Goal: Task Accomplishment & Management: Manage account settings

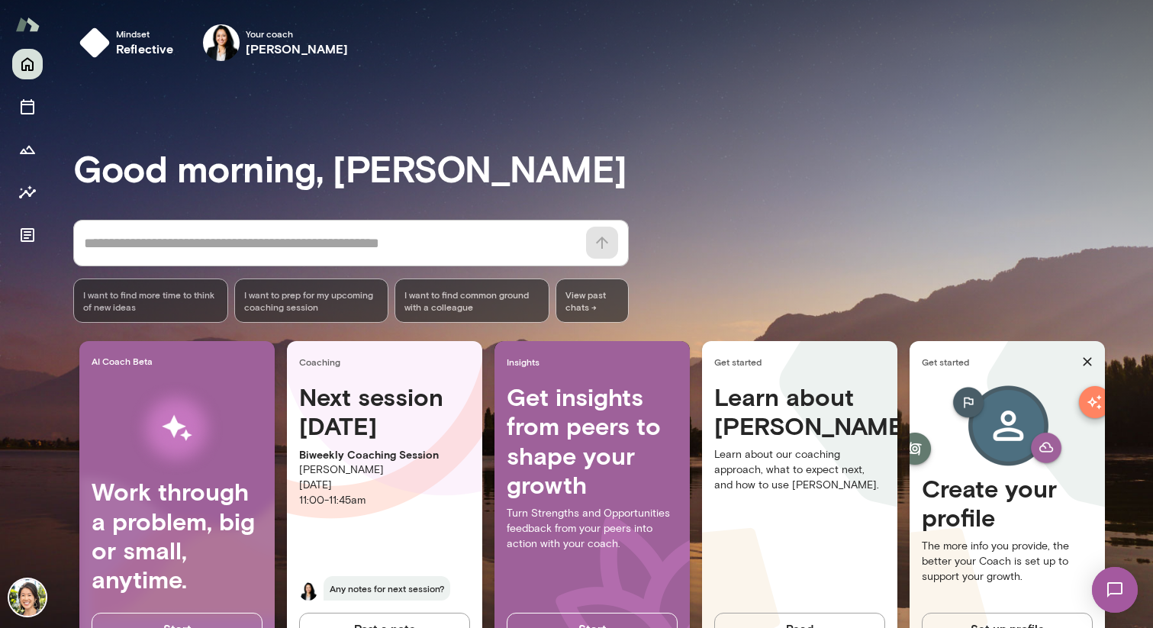
click at [1113, 601] on img at bounding box center [1114, 589] width 63 height 63
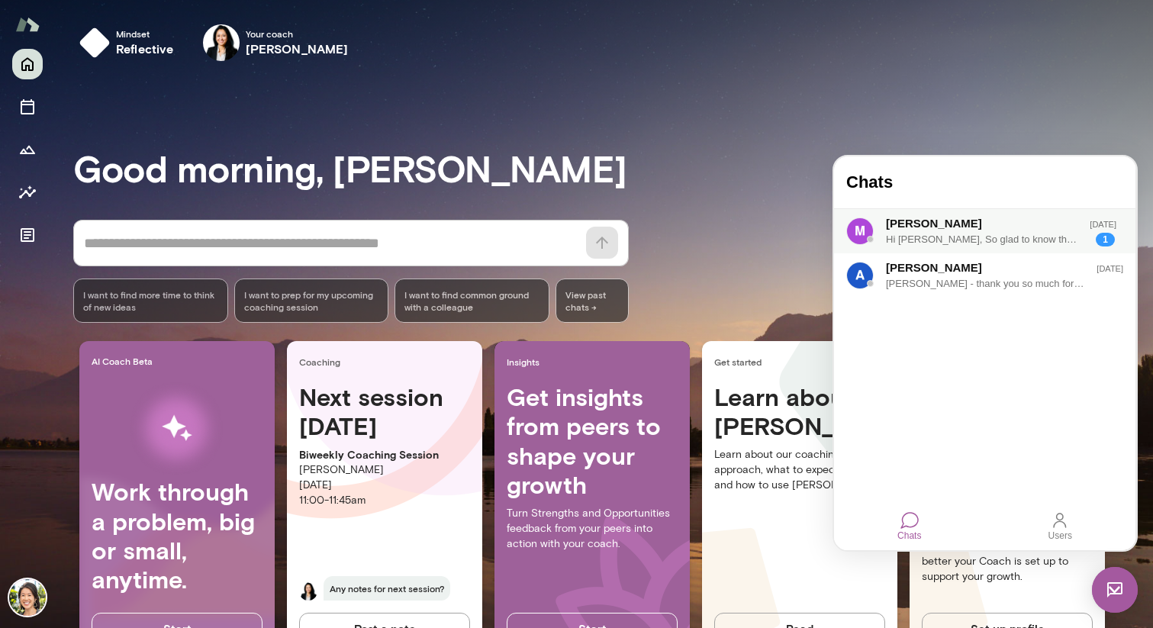
click at [975, 237] on div "Hi [PERSON_NAME], So glad to know that the conversation went well ! Yes. pls fe…" at bounding box center [982, 239] width 192 height 15
drag, startPoint x: 919, startPoint y: 301, endPoint x: 996, endPoint y: 407, distance: 130.5
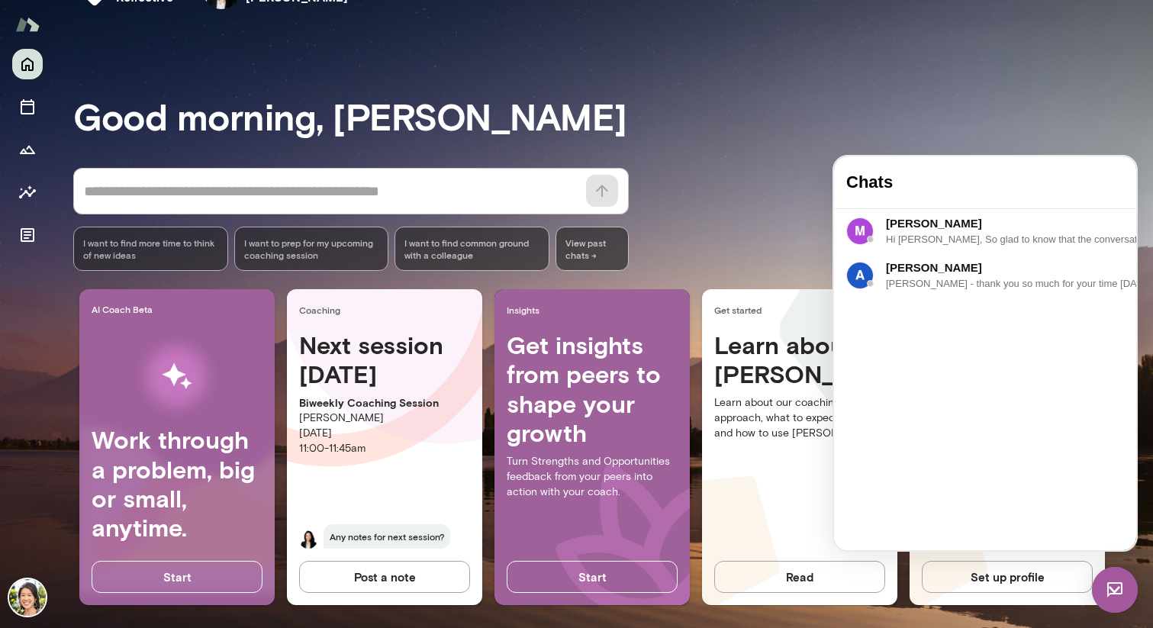
scroll to position [60, 0]
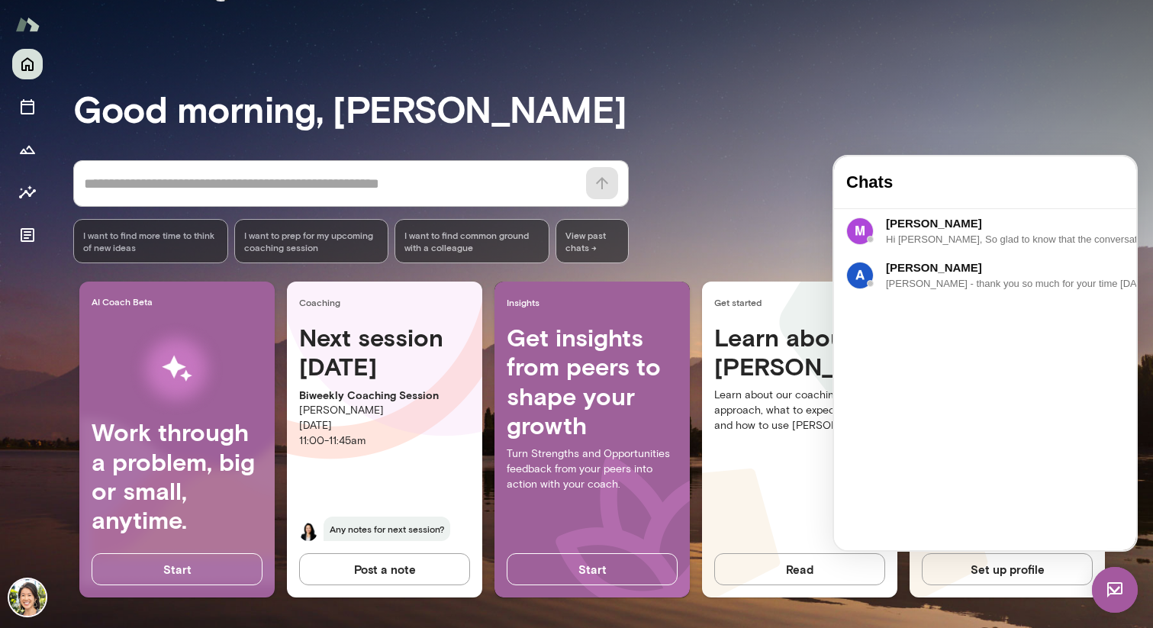
click at [355, 519] on span "Any notes for next session?" at bounding box center [386, 528] width 127 height 24
click at [758, 502] on div "Learn about [PERSON_NAME] Learn about our coaching approach, what to expect nex…" at bounding box center [799, 441] width 195 height 236
click at [771, 193] on div "* ​ ​ I want to find more time to think of new ideas I want to prep for my upco…" at bounding box center [613, 211] width 1080 height 103
click at [819, 143] on div "Good morning, [PERSON_NAME] * ​ ​ I want to find more time to think of new idea…" at bounding box center [613, 321] width 1080 height 578
click at [1108, 587] on img at bounding box center [1115, 590] width 46 height 46
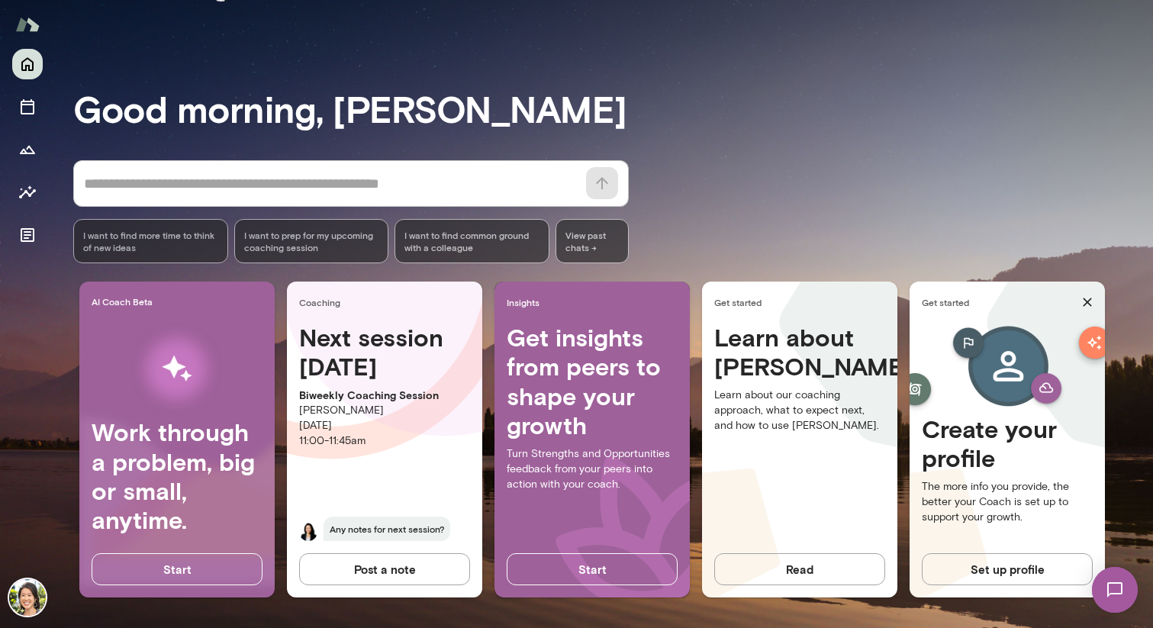
click at [347, 404] on p "[PERSON_NAME]" at bounding box center [384, 410] width 171 height 15
click at [18, 100] on icon "Sessions" at bounding box center [27, 107] width 18 height 18
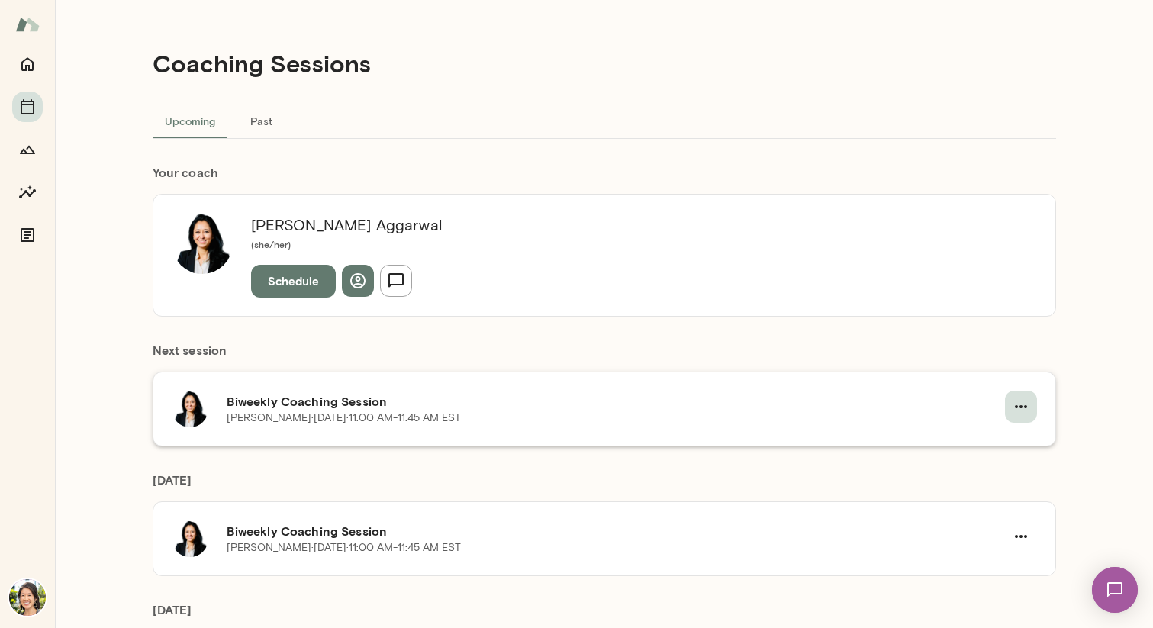
click at [1015, 410] on icon "button" at bounding box center [1021, 406] width 18 height 18
click at [996, 446] on span "Reschedule" at bounding box center [987, 442] width 66 height 18
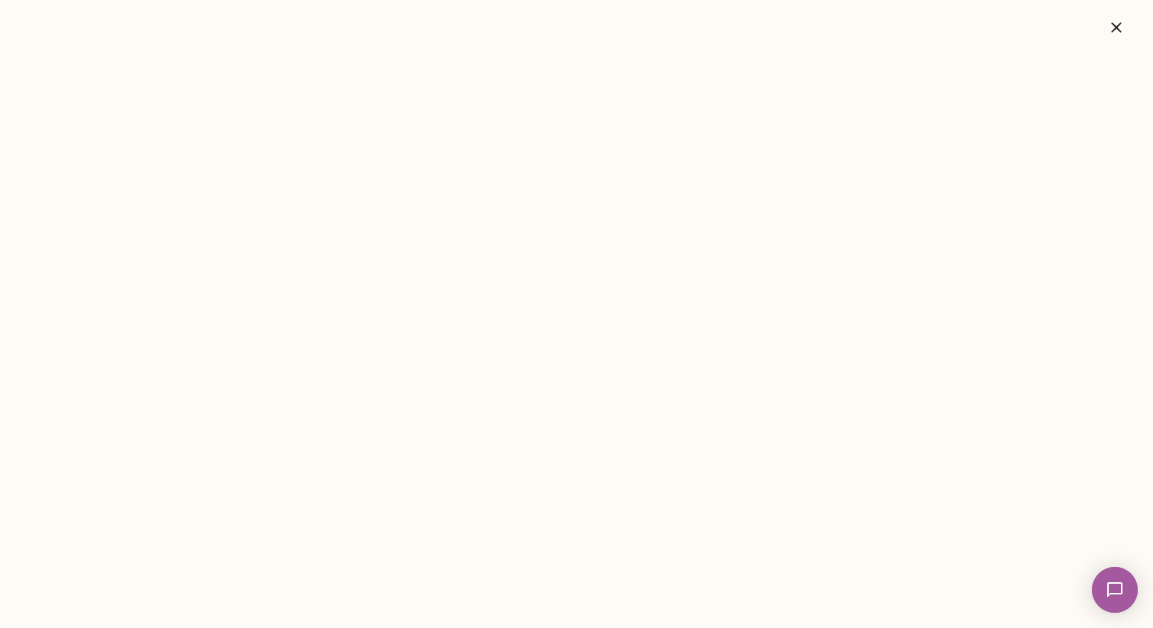
click at [1120, 31] on icon "button" at bounding box center [1116, 27] width 18 height 18
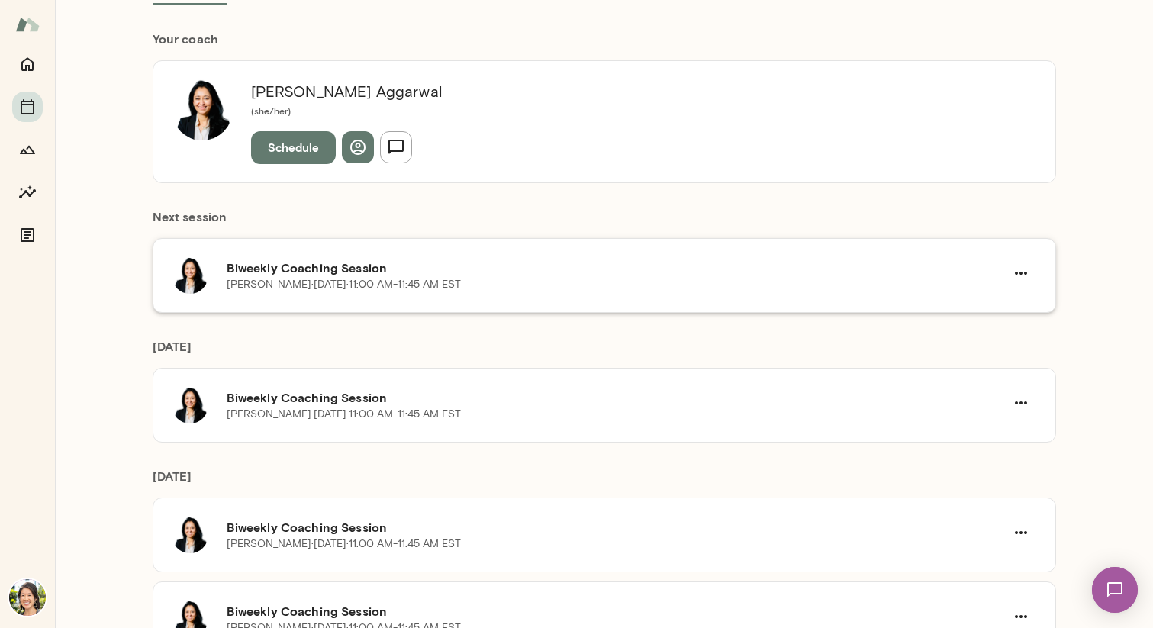
scroll to position [134, 0]
click at [1018, 276] on icon "button" at bounding box center [1021, 272] width 18 height 18
click at [971, 319] on li "Reschedule" at bounding box center [973, 307] width 117 height 27
